Goal: Task Accomplishment & Management: Use online tool/utility

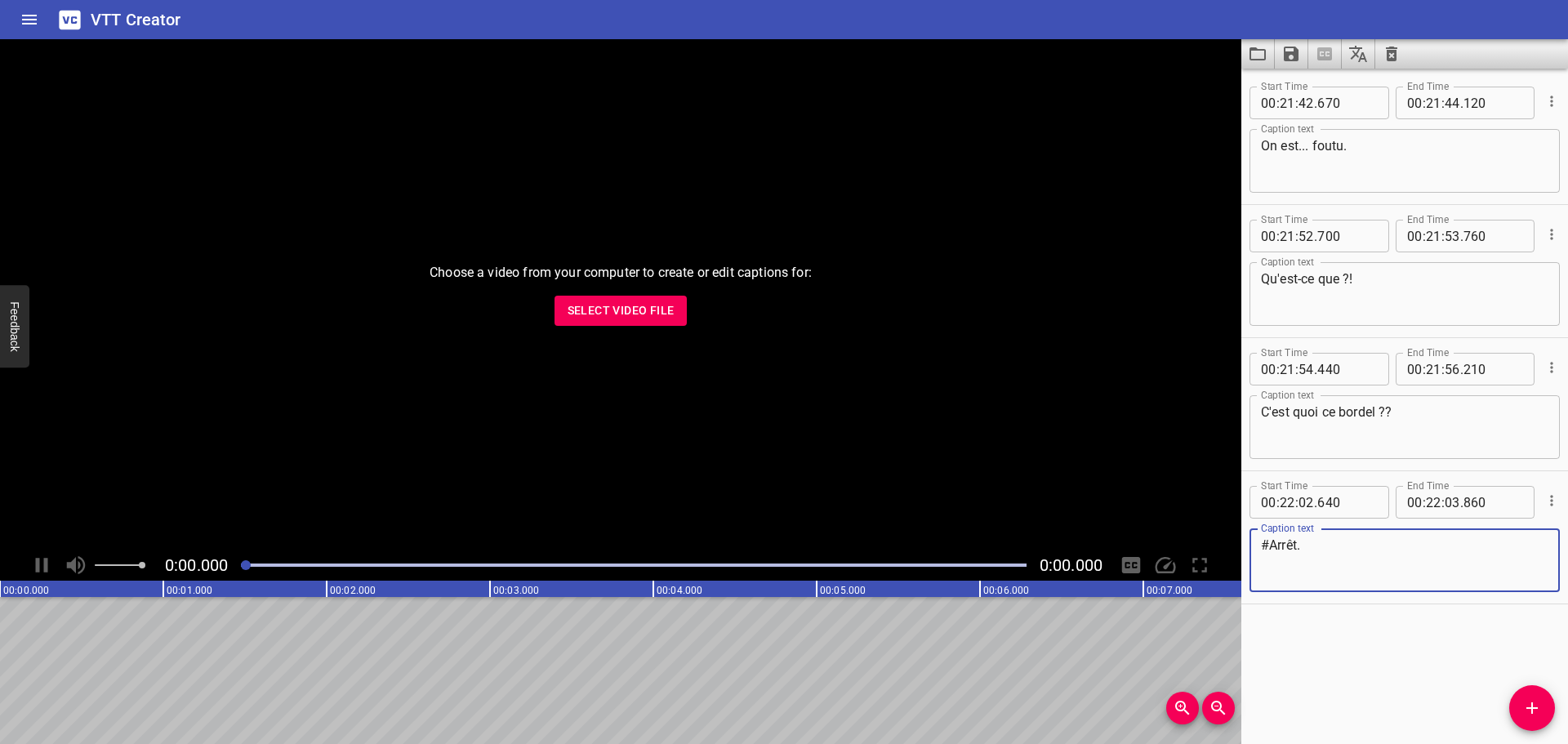
click at [1349, 404] on textarea "C'est quoi ce bordel ??" at bounding box center [1404, 427] width 287 height 47
click at [1399, 63] on icon "Clear captions" at bounding box center [1391, 53] width 19 height 19
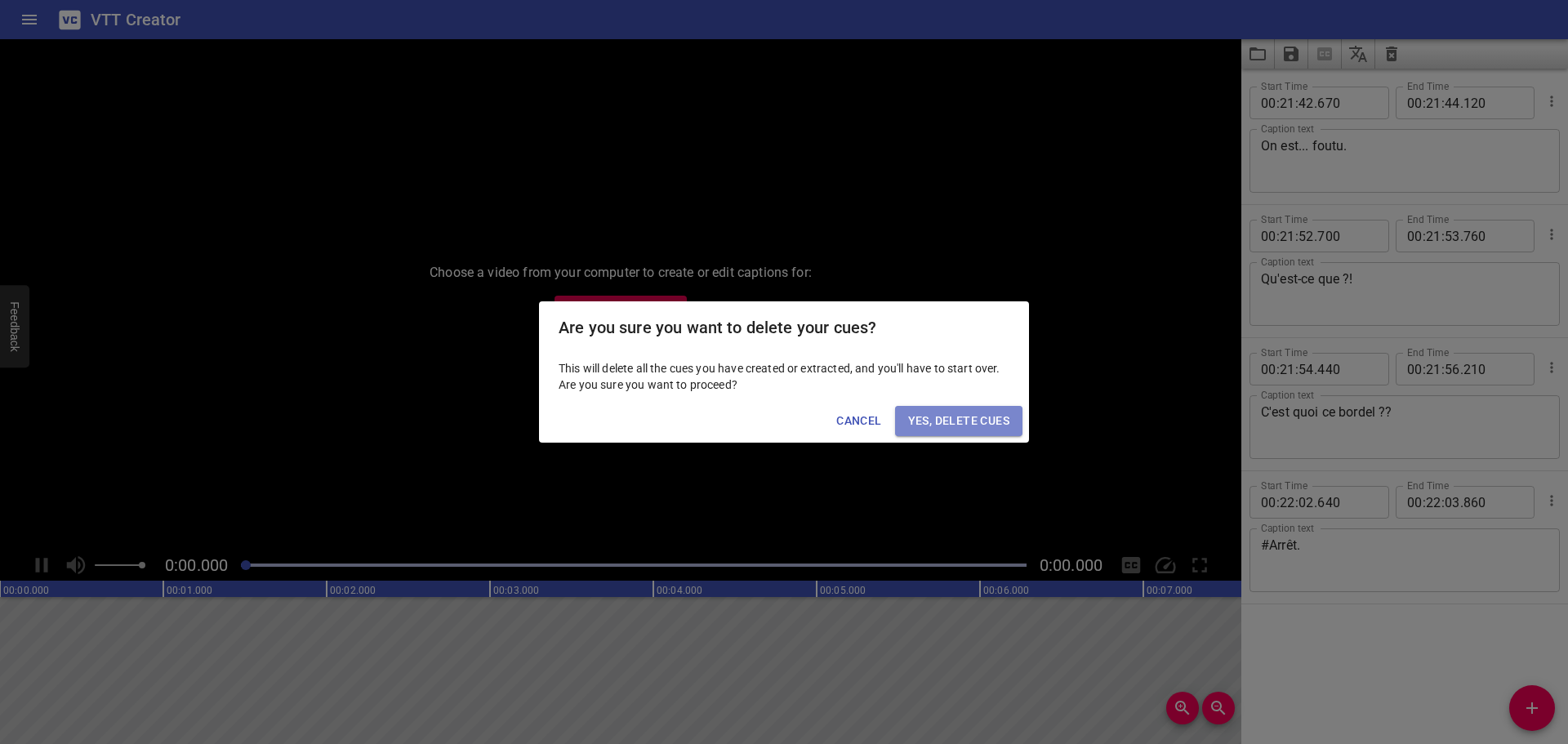
click at [965, 425] on span "Yes, Delete Cues" at bounding box center [958, 421] width 102 height 20
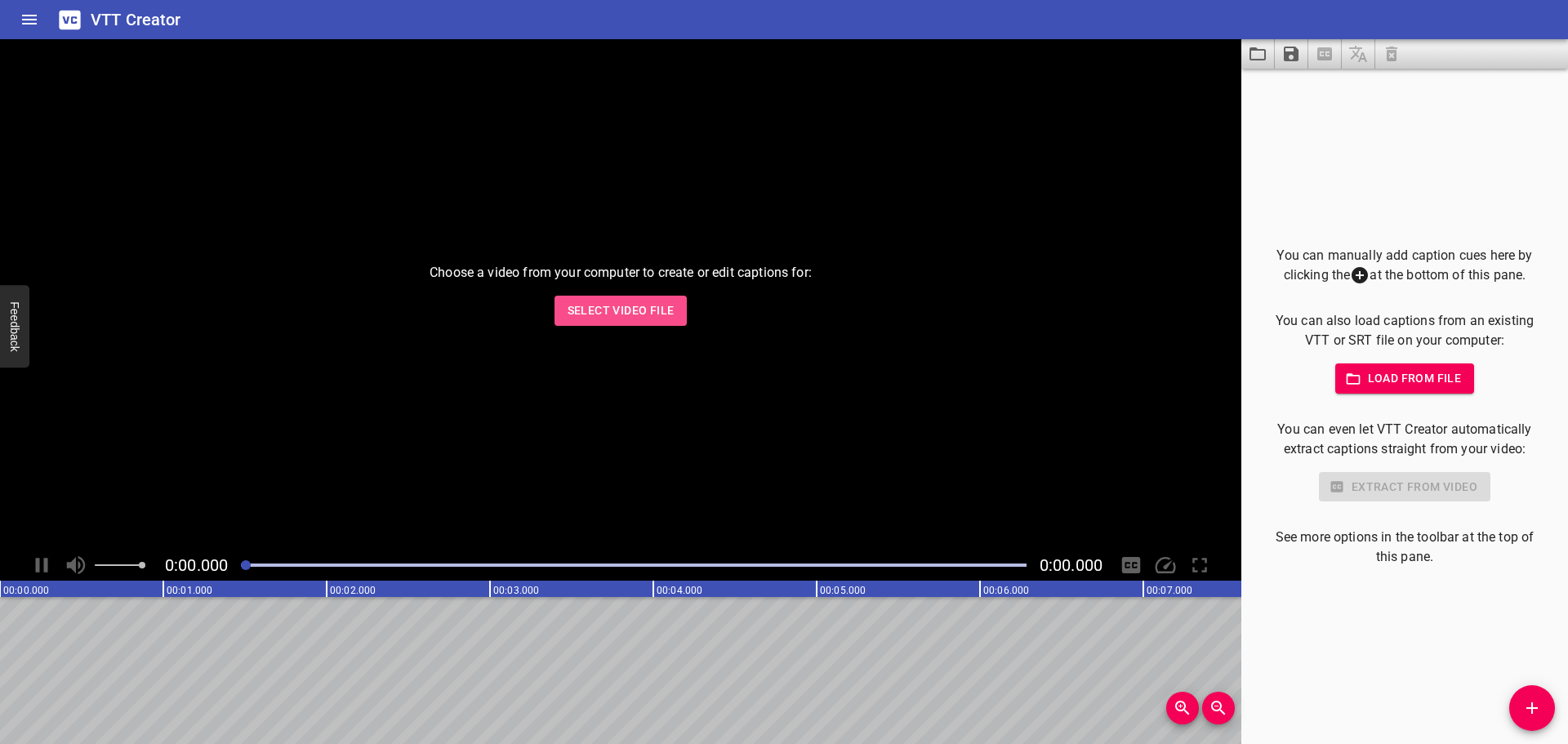
click at [628, 316] on span "Select Video File" at bounding box center [621, 311] width 107 height 20
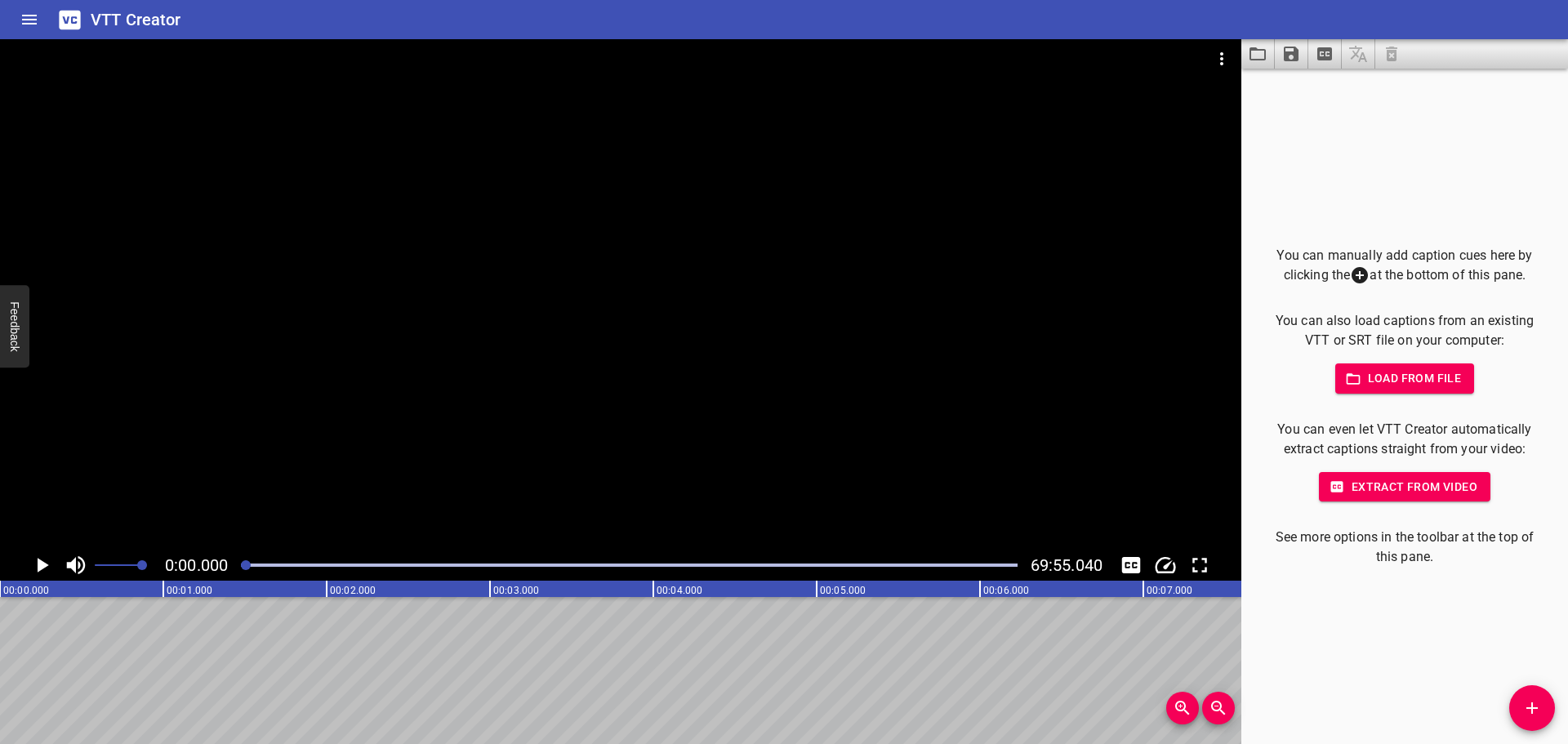
click at [1451, 490] on span "Extract from video" at bounding box center [1405, 487] width 146 height 20
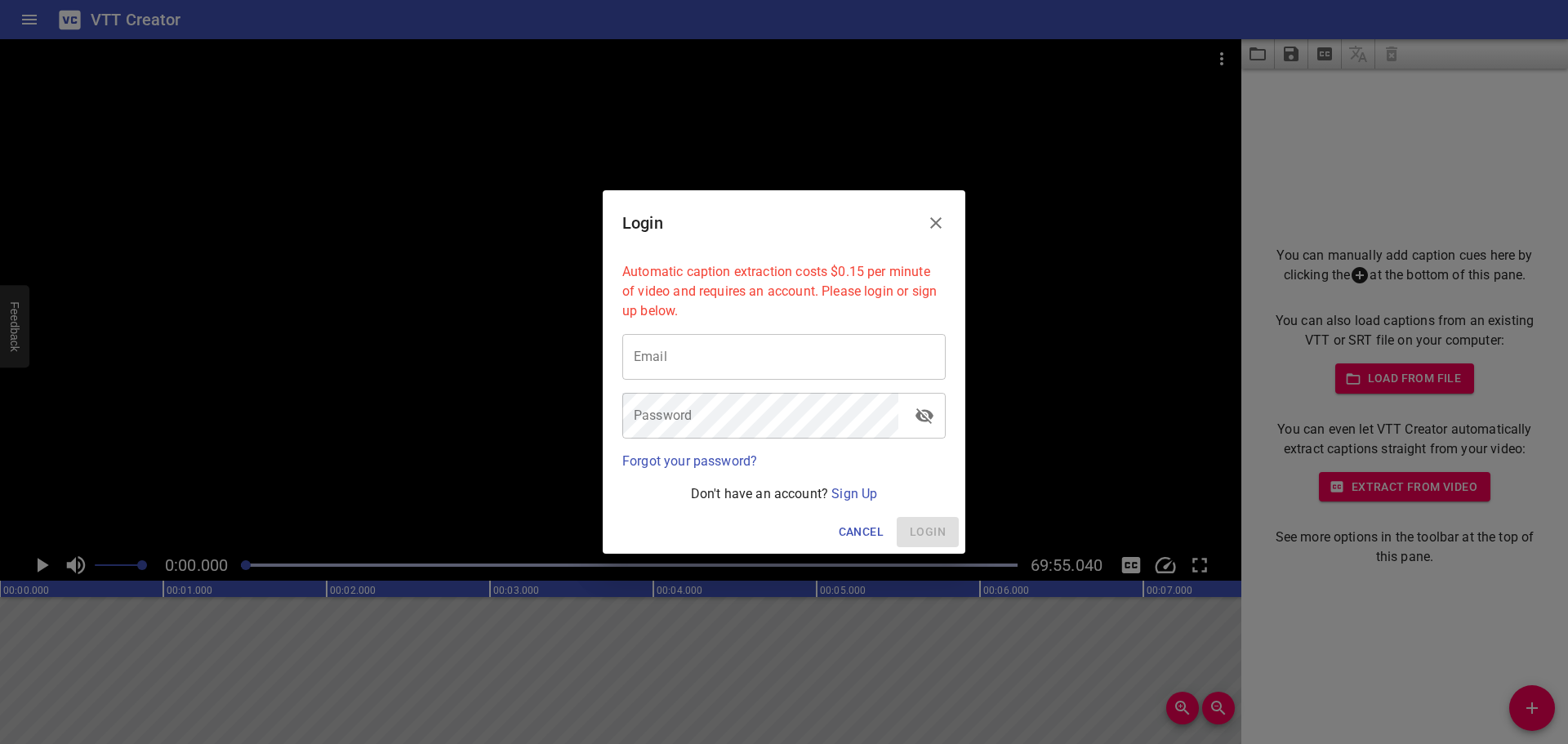
click at [770, 369] on input "email" at bounding box center [784, 356] width 323 height 46
click at [842, 497] on link "Sign Up" at bounding box center [854, 493] width 46 height 15
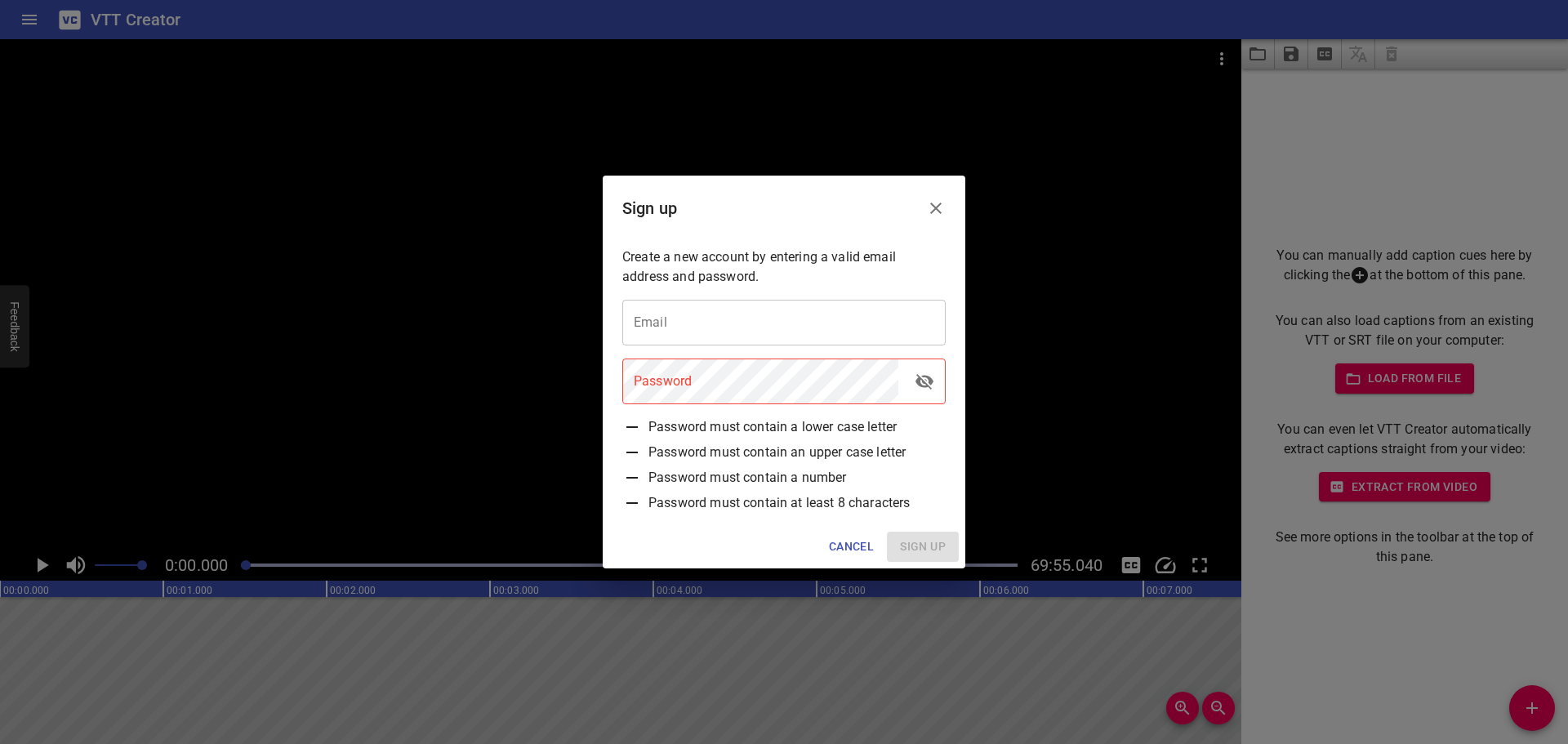
click at [707, 320] on input "email" at bounding box center [784, 322] width 323 height 46
click at [648, 305] on input "email" at bounding box center [784, 322] width 323 height 46
click at [704, 313] on input "kuzuda" at bounding box center [784, 322] width 323 height 46
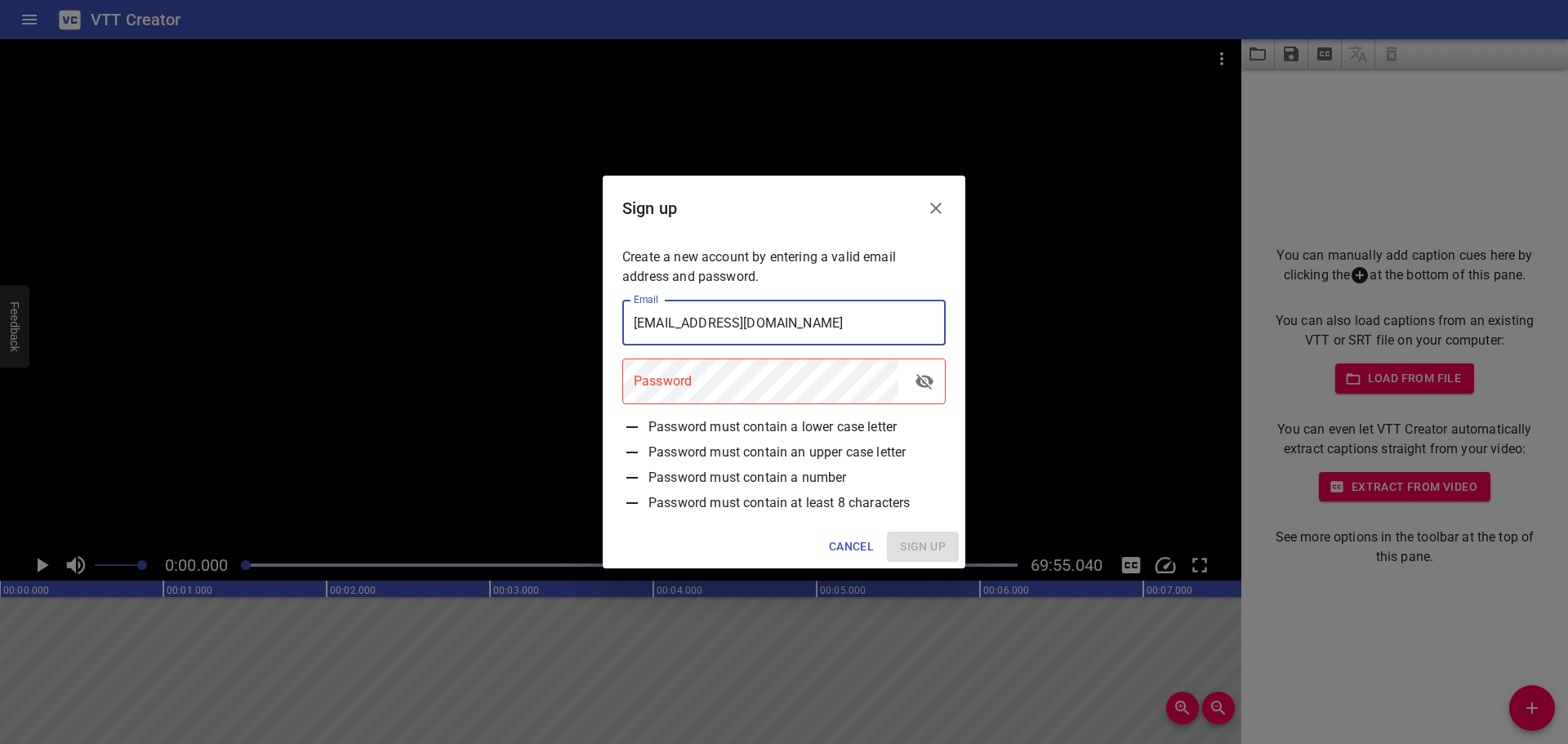
type input "[EMAIL_ADDRESS][DOMAIN_NAME]"
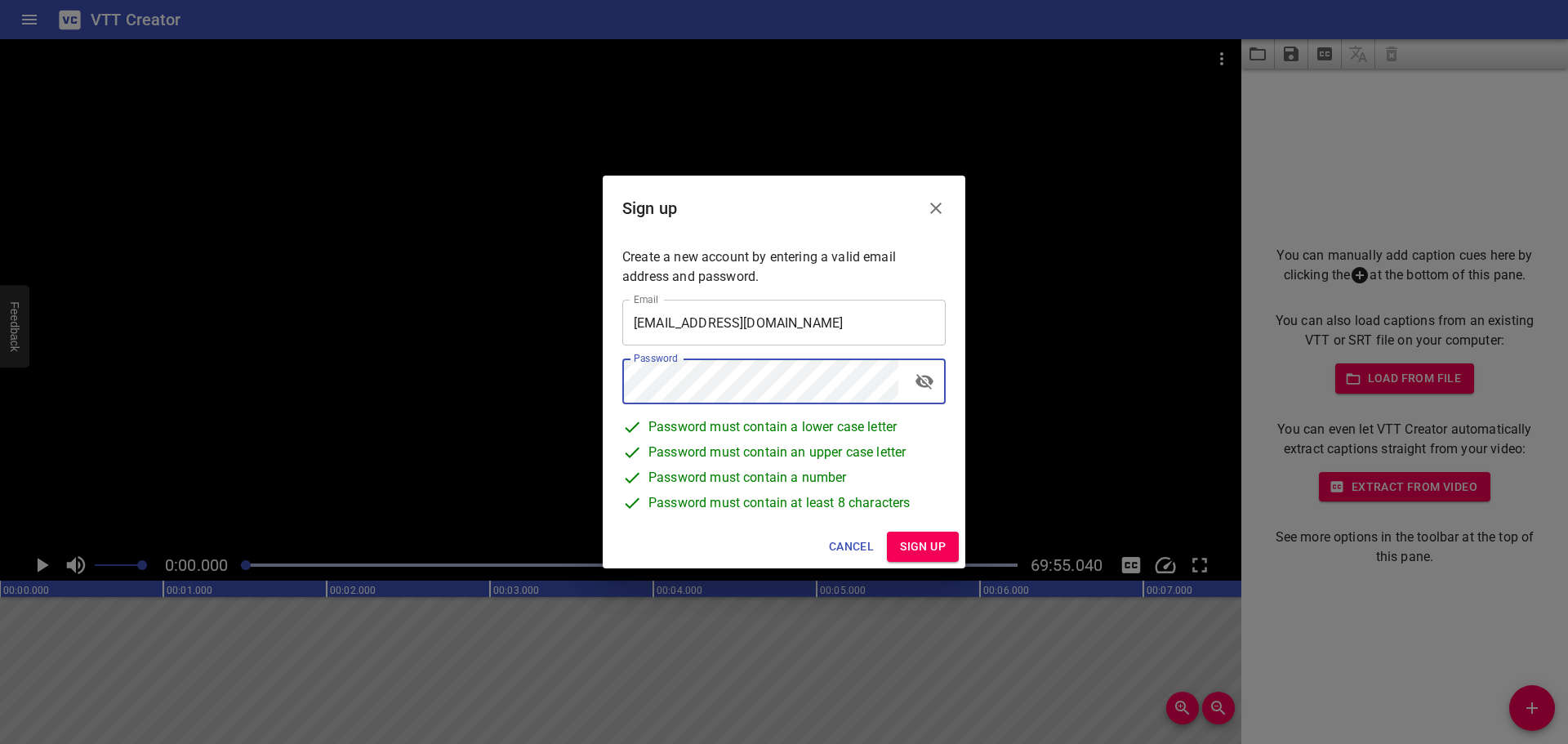
click at [920, 541] on span "Sign up" at bounding box center [923, 547] width 46 height 20
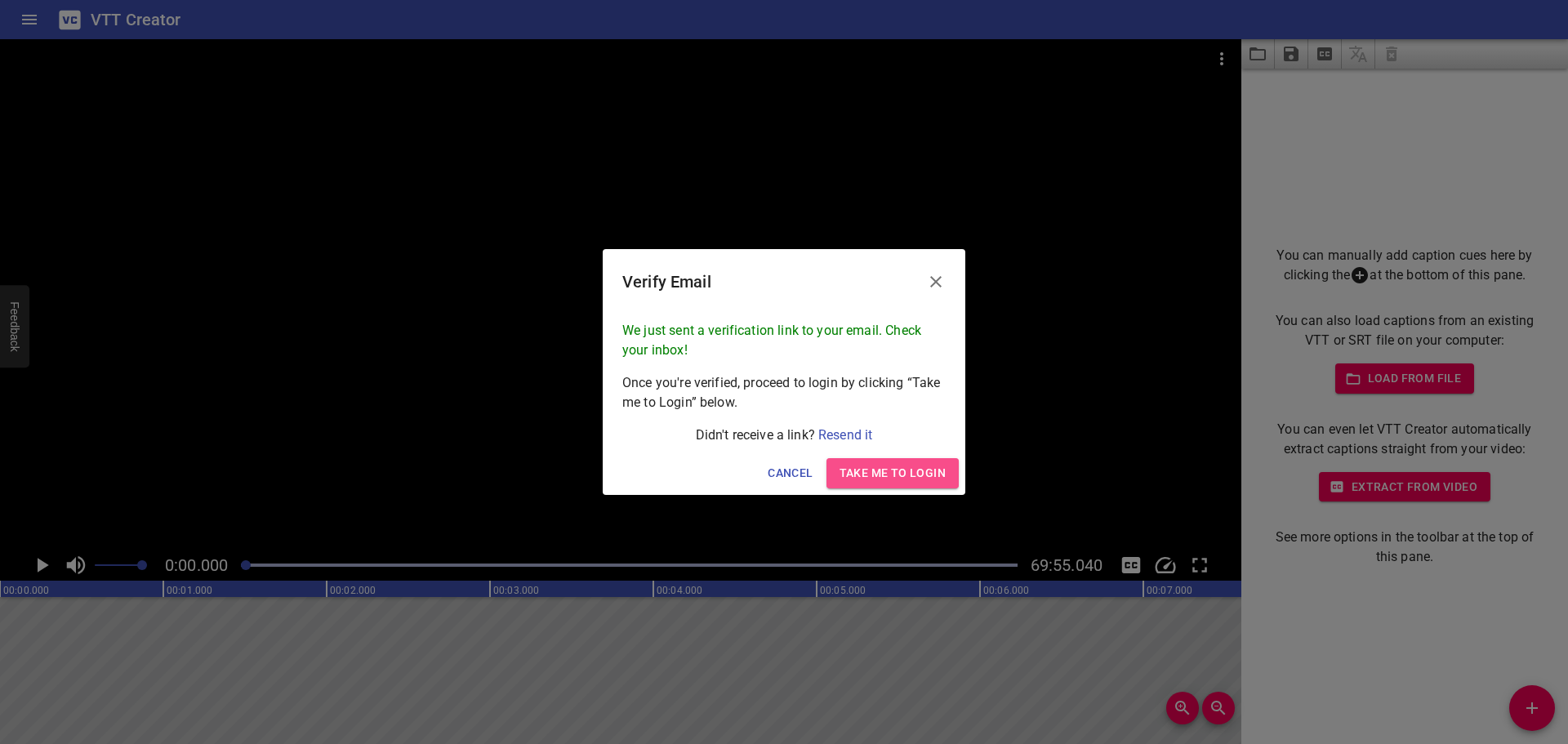
click at [875, 480] on span "Take me to Login" at bounding box center [892, 473] width 106 height 20
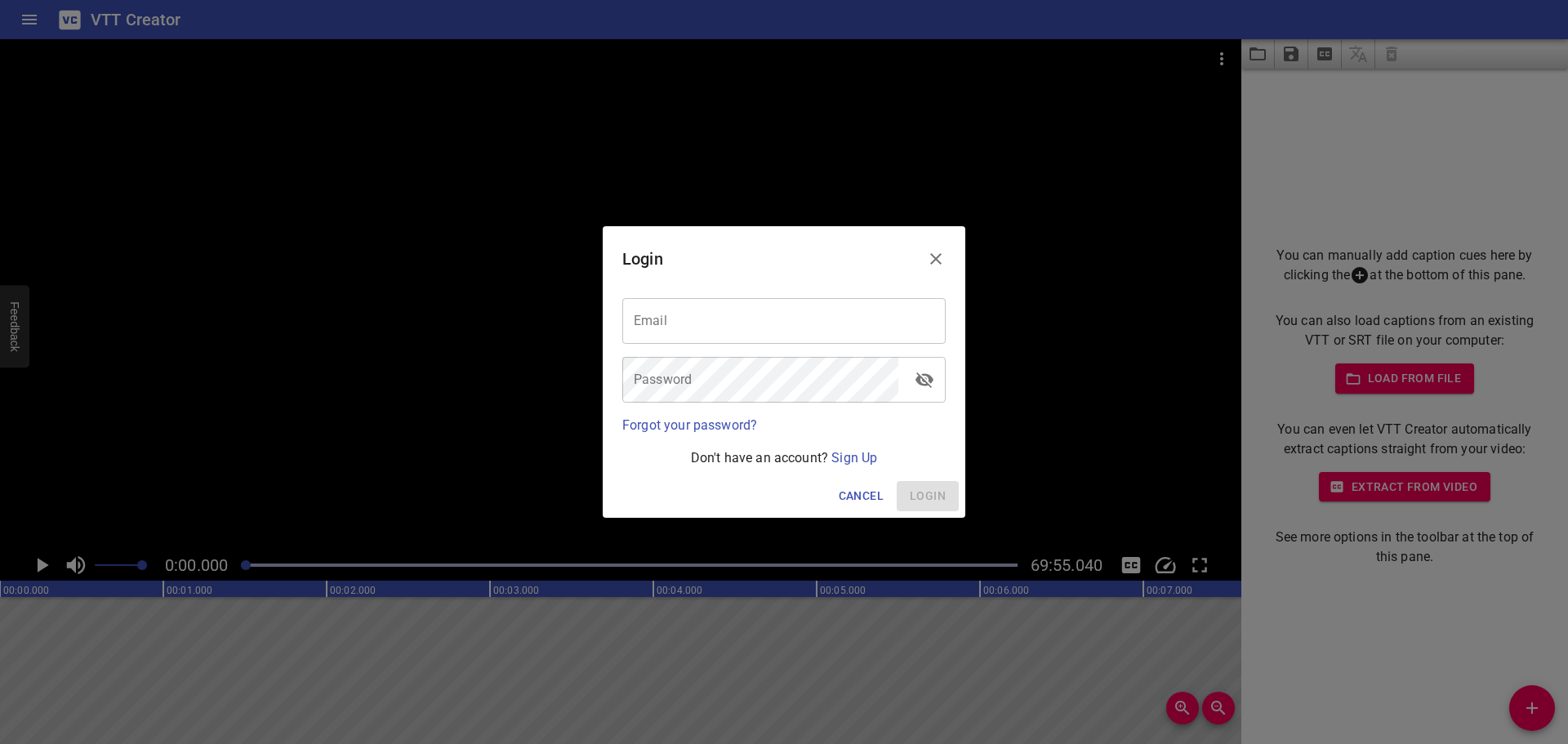
click at [756, 325] on input "email" at bounding box center [784, 321] width 323 height 46
type input "[EMAIL_ADDRESS][DOMAIN_NAME]"
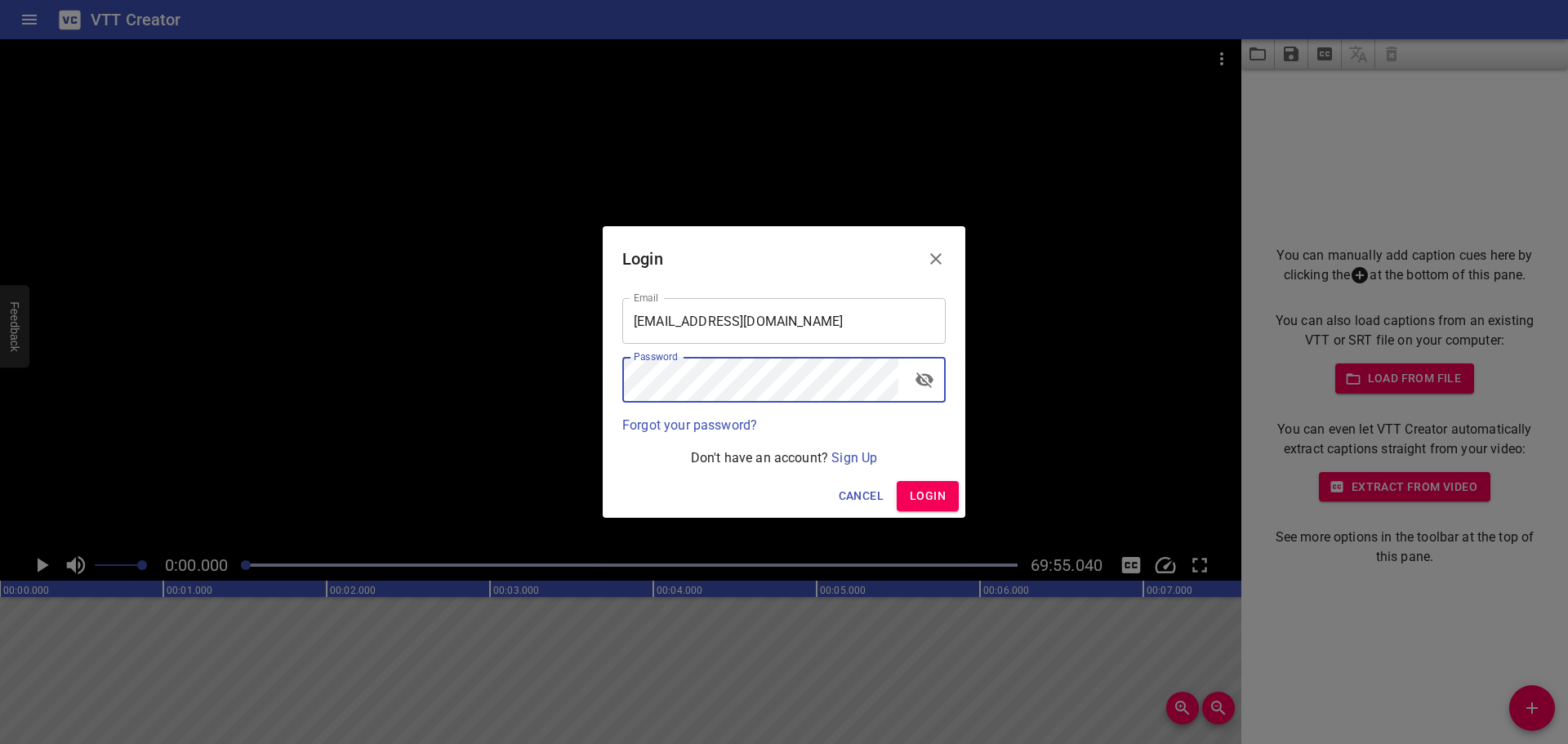
click at [919, 496] on span "Login" at bounding box center [927, 496] width 36 height 20
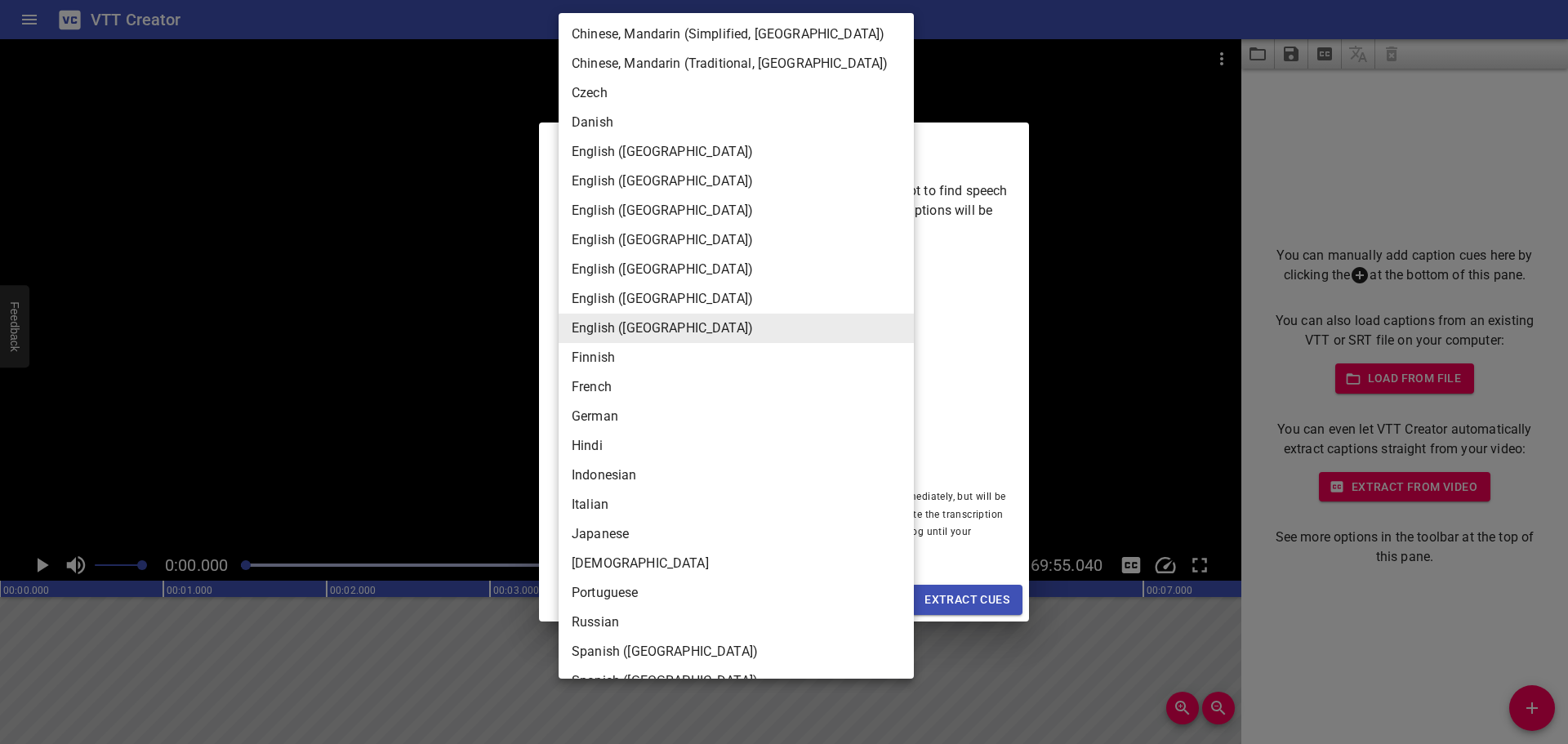
click at [680, 288] on body "VTT Creator Caption Editor Batch Transcribe Account Privacy Contact 0:00.000 69…" at bounding box center [784, 372] width 1568 height 744
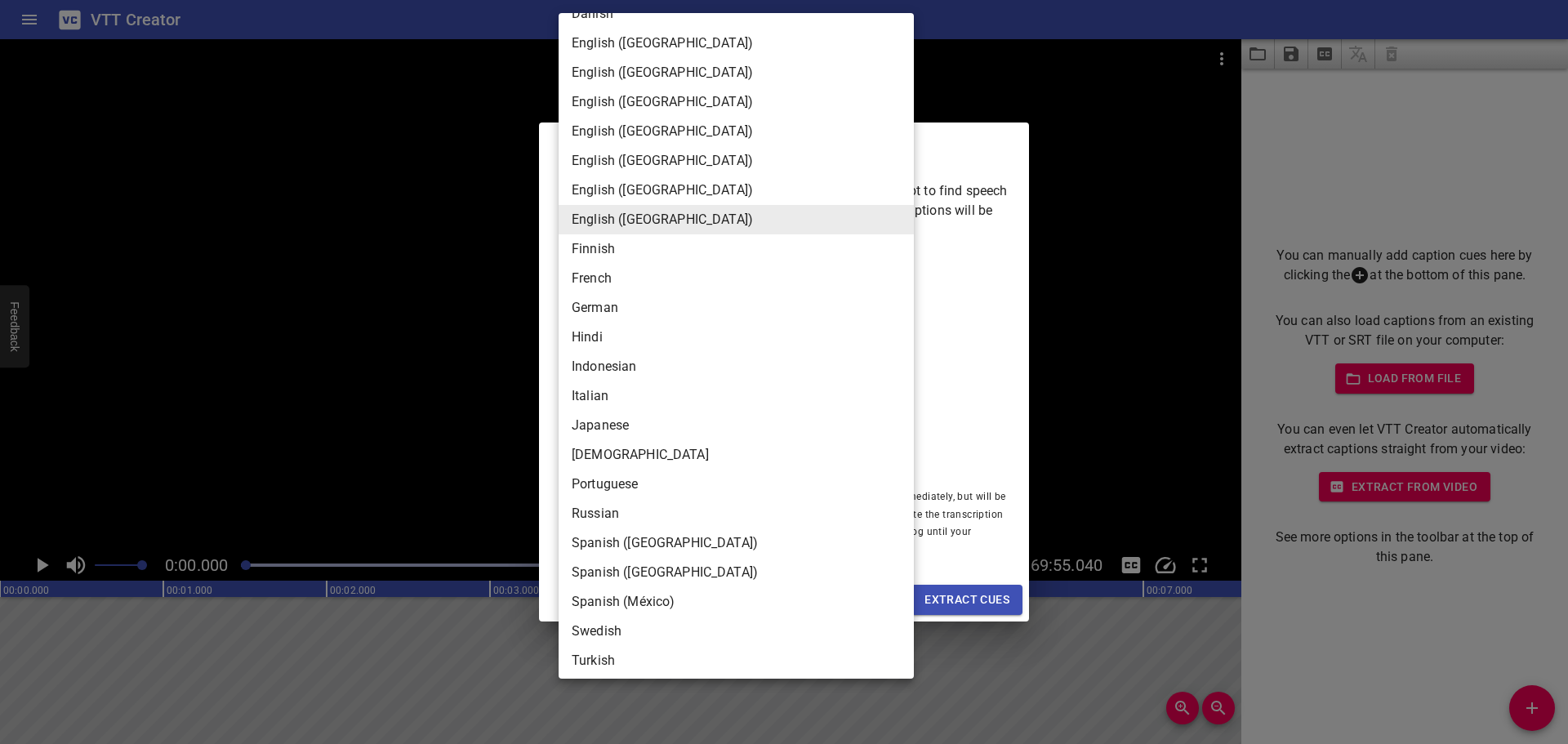
scroll to position [112, 0]
click at [629, 428] on li "Japanese" at bounding box center [737, 422] width 356 height 30
type input "ja-JP"
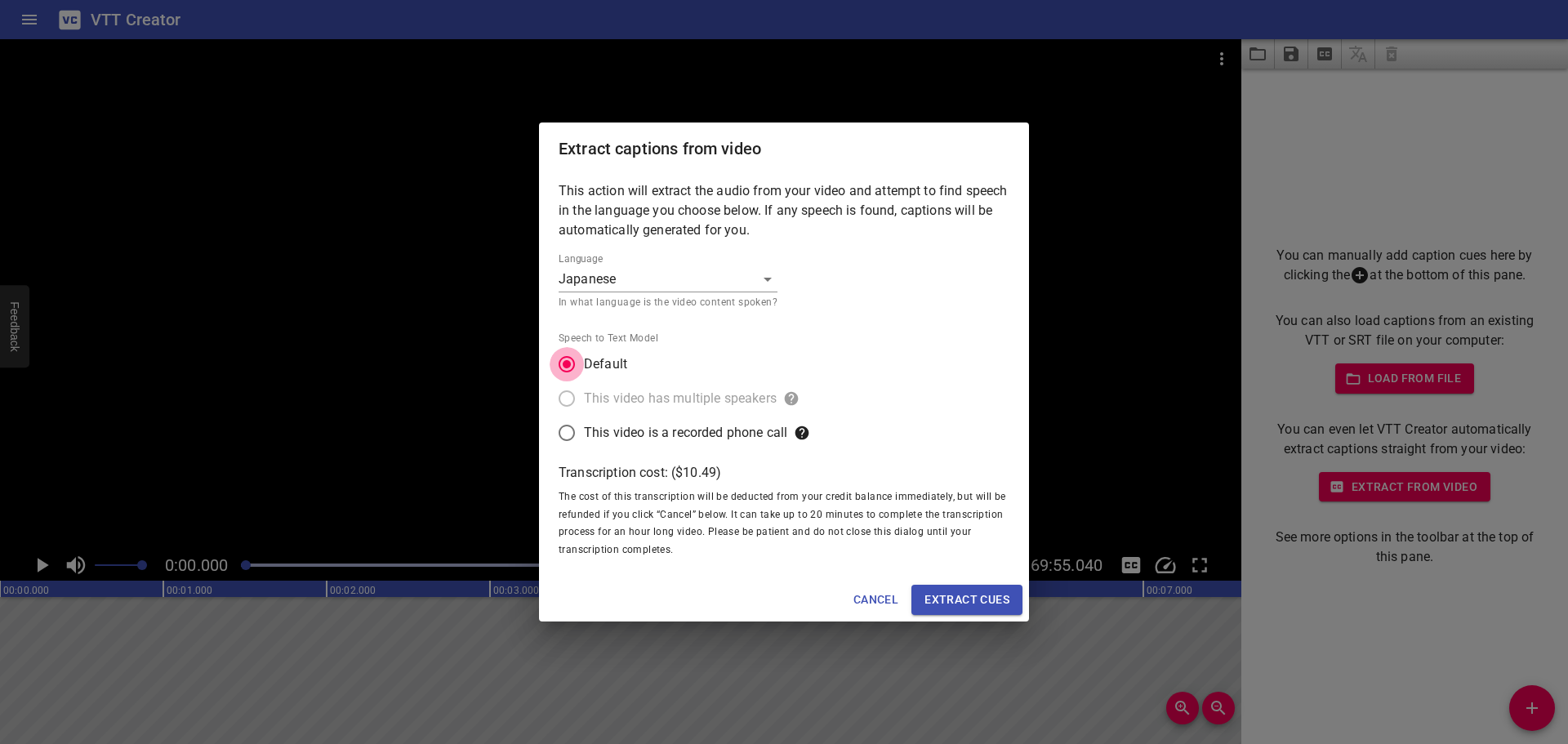
click at [578, 369] on input "Default" at bounding box center [566, 364] width 35 height 35
click at [958, 595] on span "Extract cues" at bounding box center [967, 599] width 85 height 20
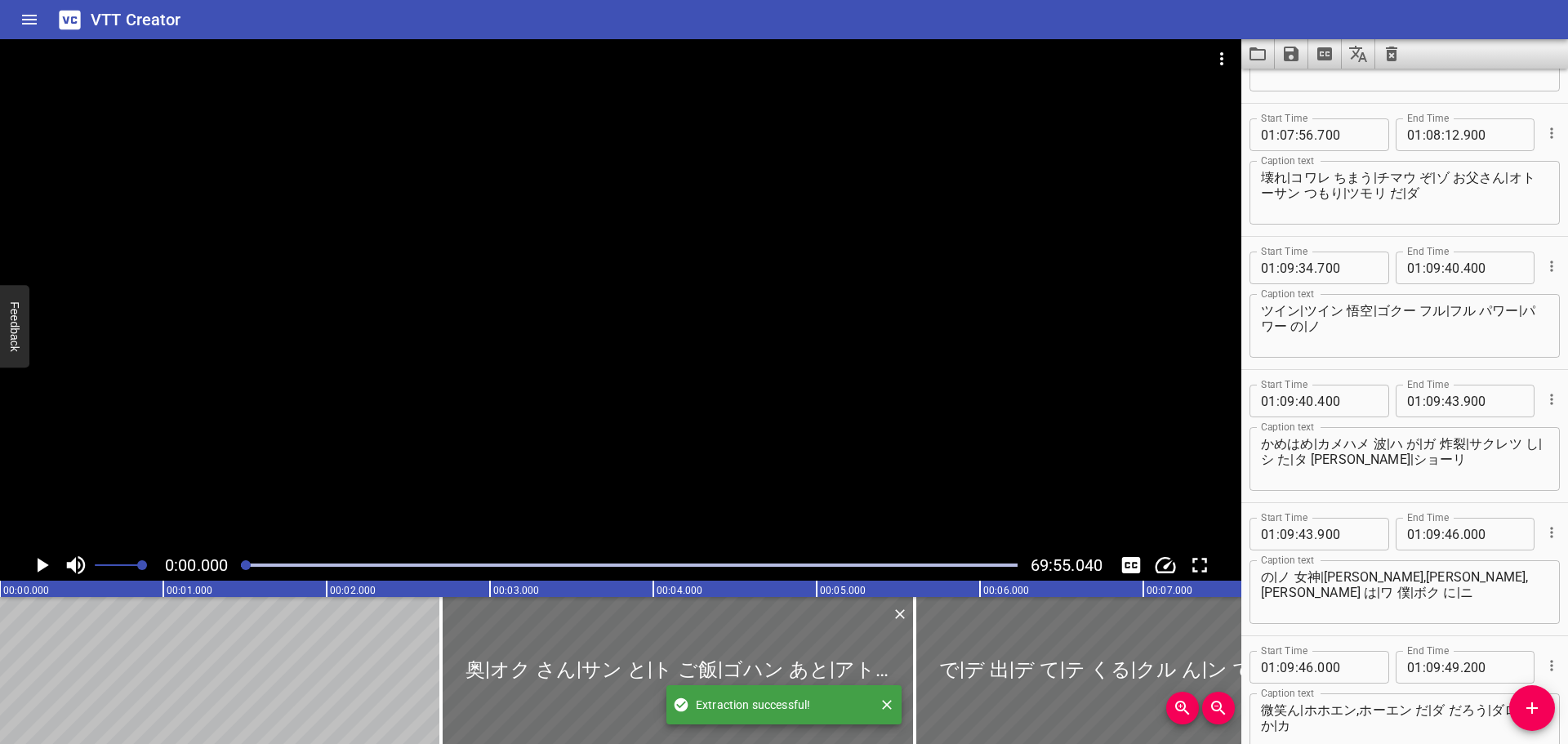
scroll to position [57416, 0]
